Goal: Transaction & Acquisition: Book appointment/travel/reservation

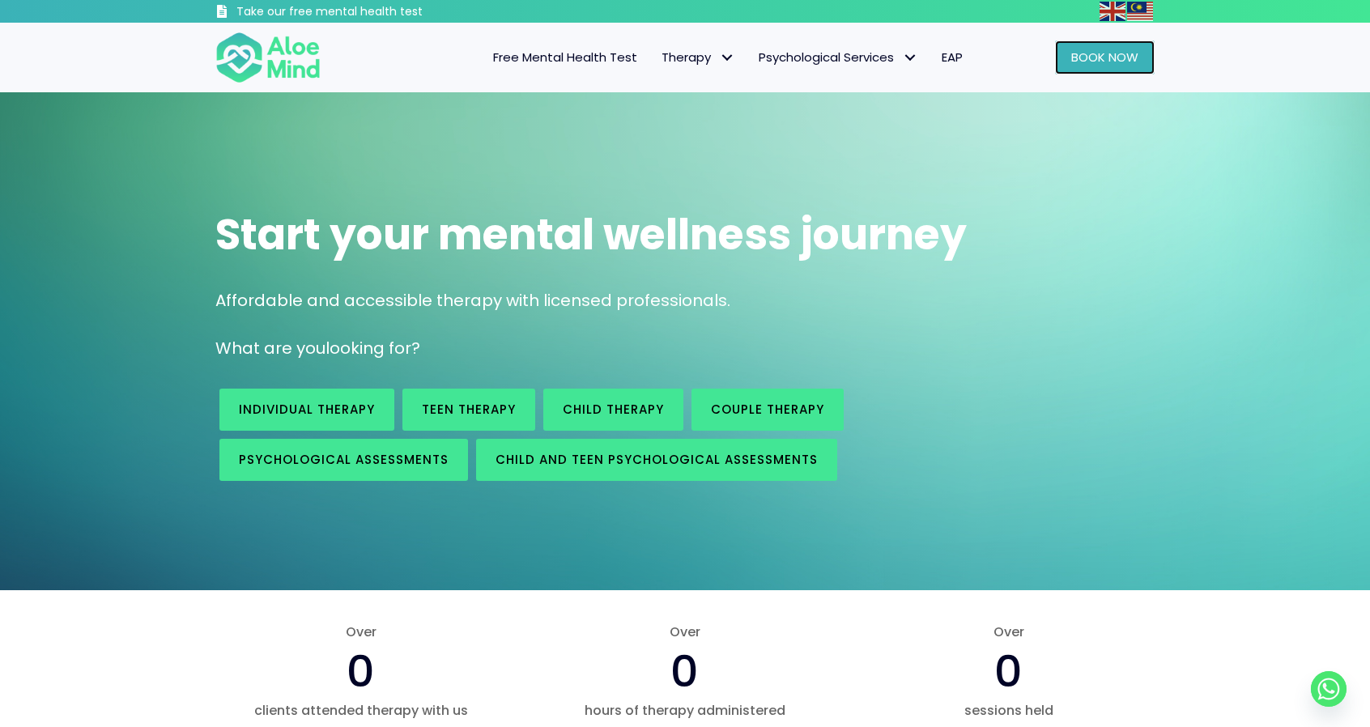
click at [1100, 53] on span "Book Now" at bounding box center [1104, 57] width 67 height 17
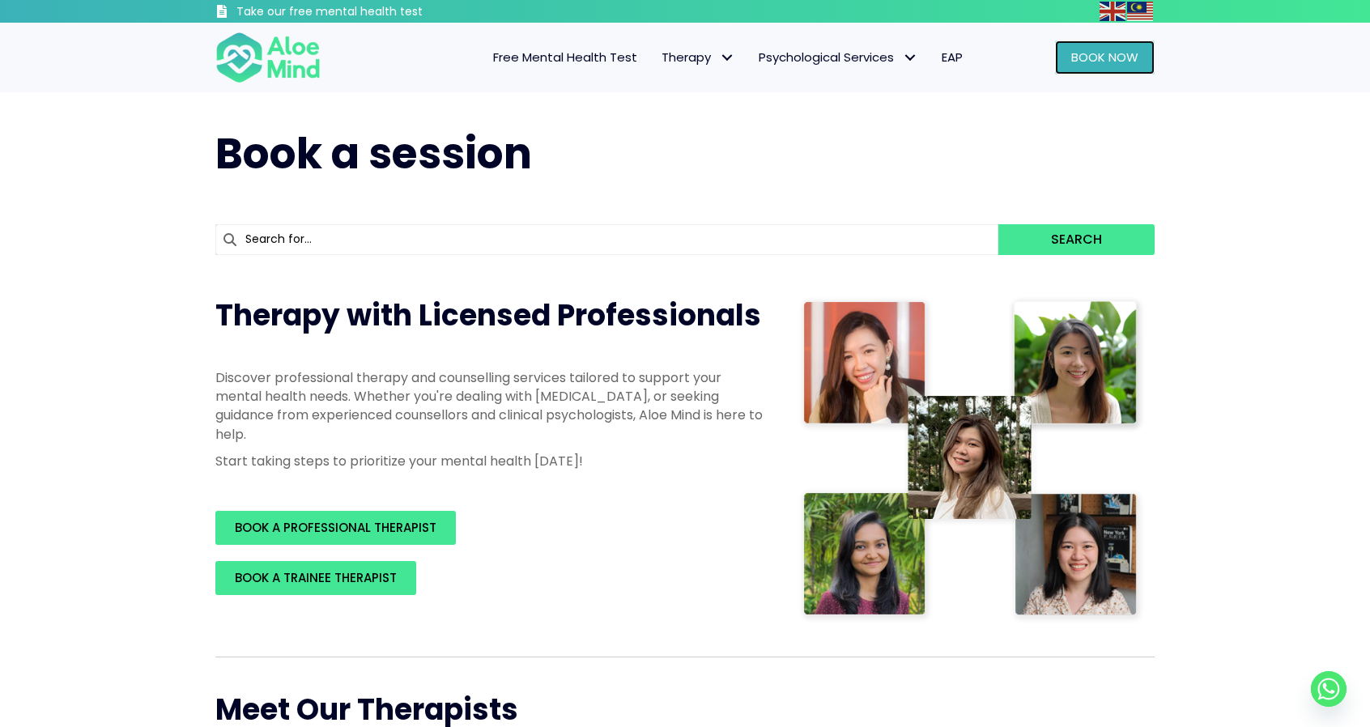
click at [1113, 51] on span "Book Now" at bounding box center [1104, 57] width 67 height 17
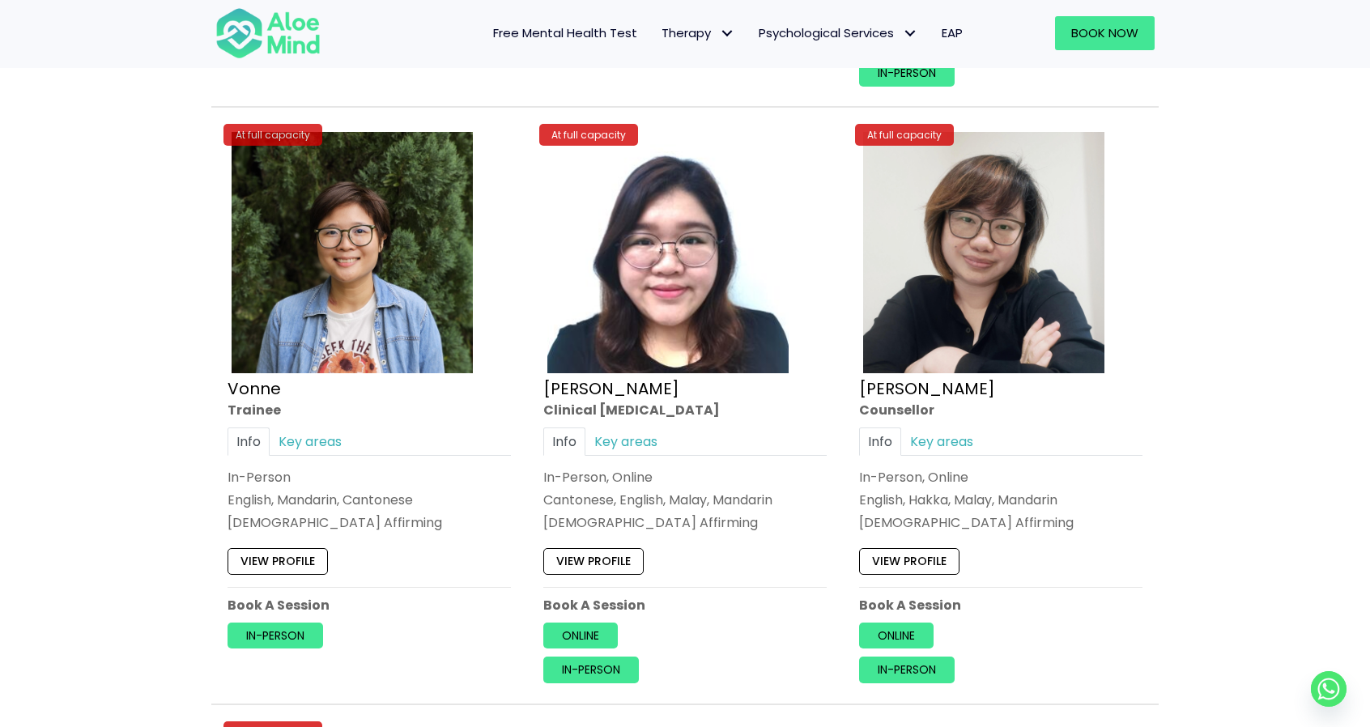
scroll to position [6238, 0]
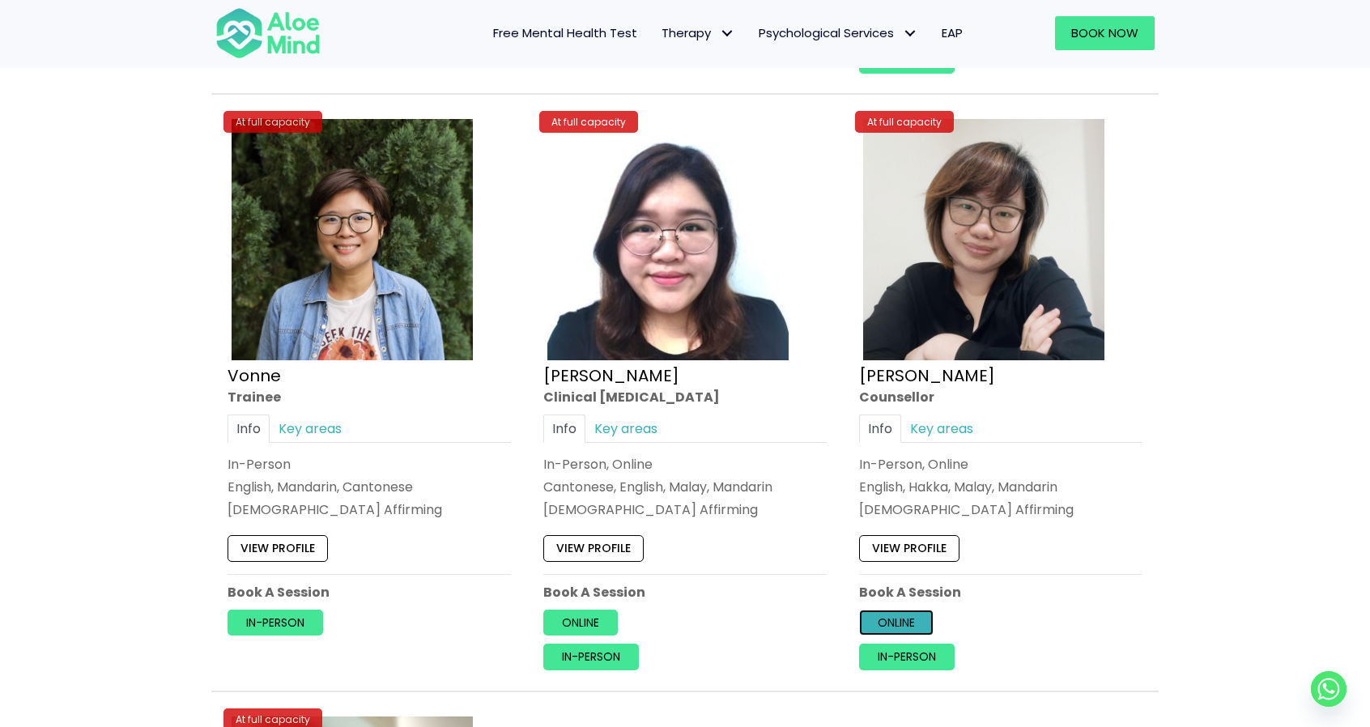
click at [925, 610] on link "Online" at bounding box center [896, 623] width 75 height 26
